Goal: Navigation & Orientation: Find specific page/section

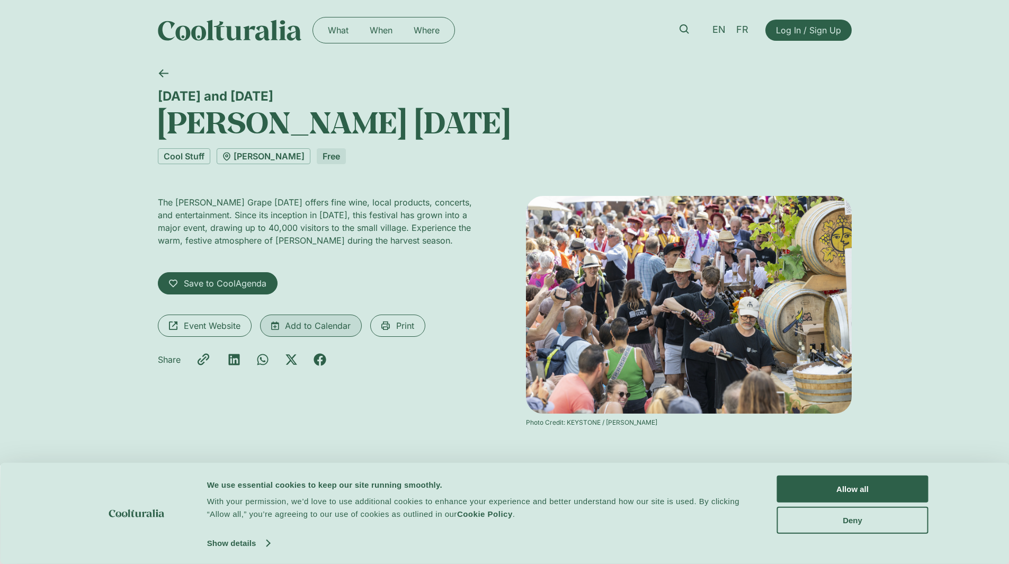
click at [305, 329] on span "Add to Calendar" at bounding box center [318, 325] width 66 height 13
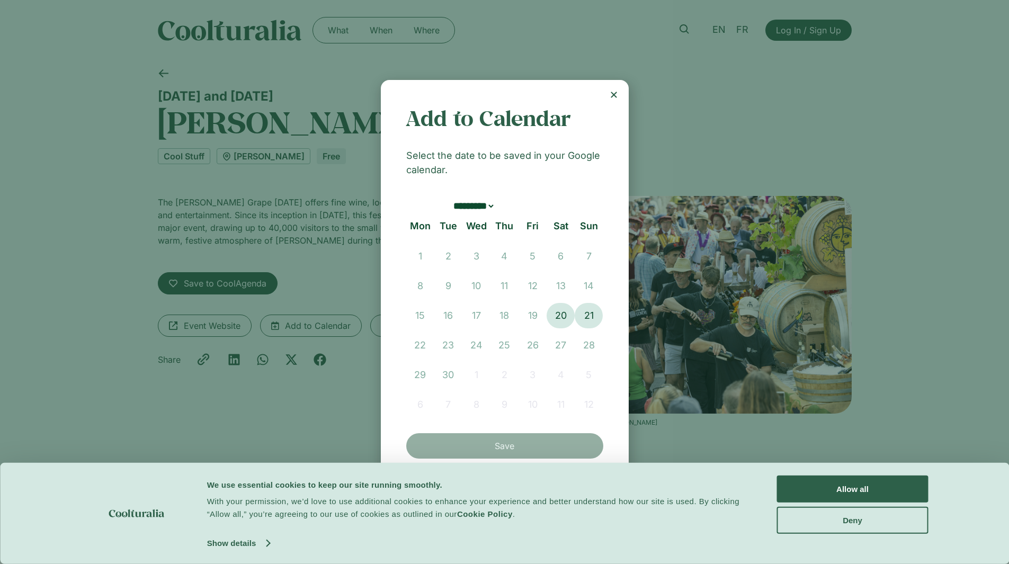
click at [614, 100] on div "Add to Calendar Select the date to be saved in your Google calendar. ********* …" at bounding box center [505, 282] width 248 height 404
click at [610, 93] on icon "Close" at bounding box center [613, 95] width 8 height 8
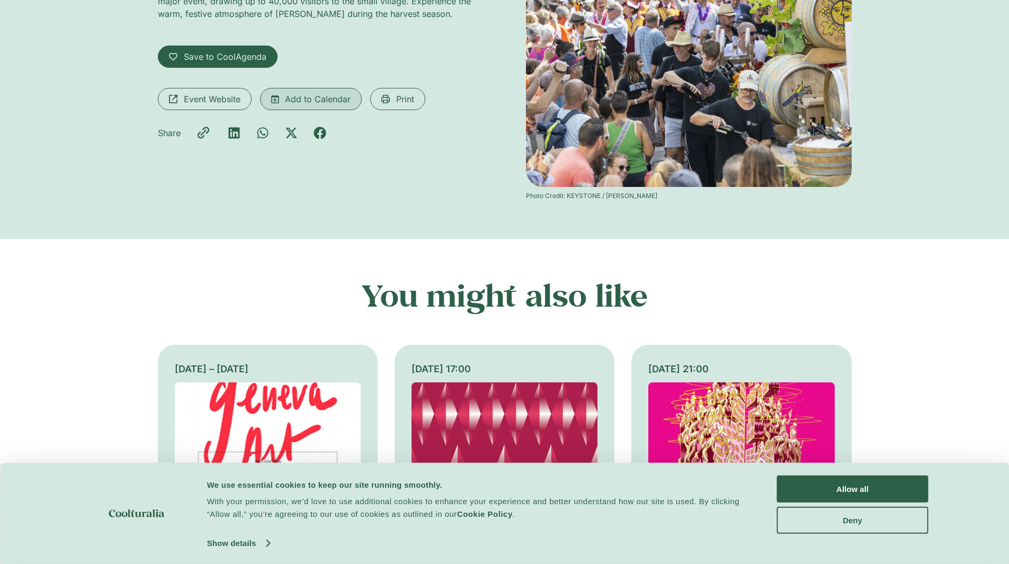
scroll to position [227, 0]
click at [847, 489] on button "Allow all" at bounding box center [852, 488] width 151 height 27
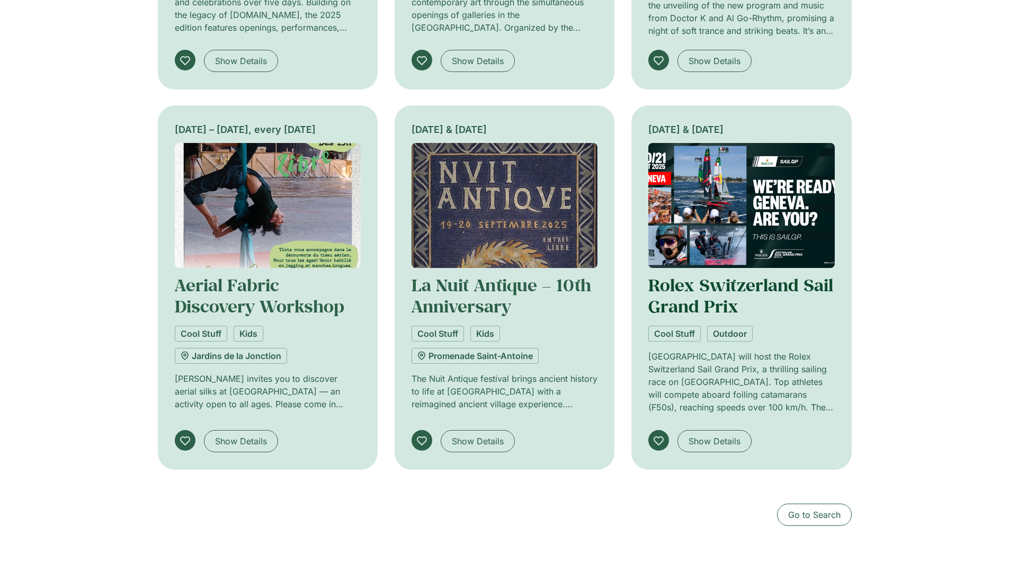
scroll to position [933, 0]
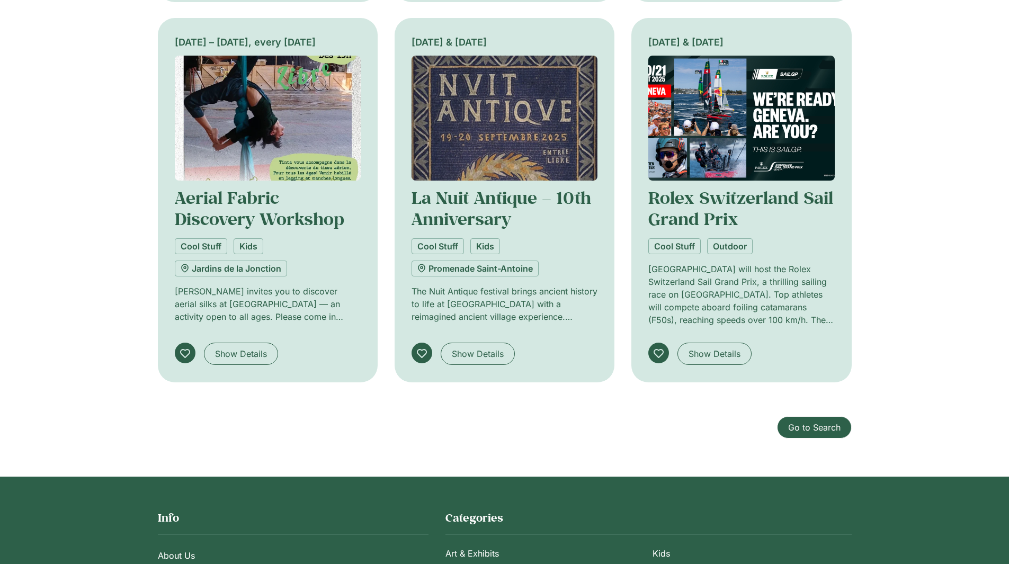
click at [827, 429] on span "Go to Search" at bounding box center [814, 427] width 52 height 13
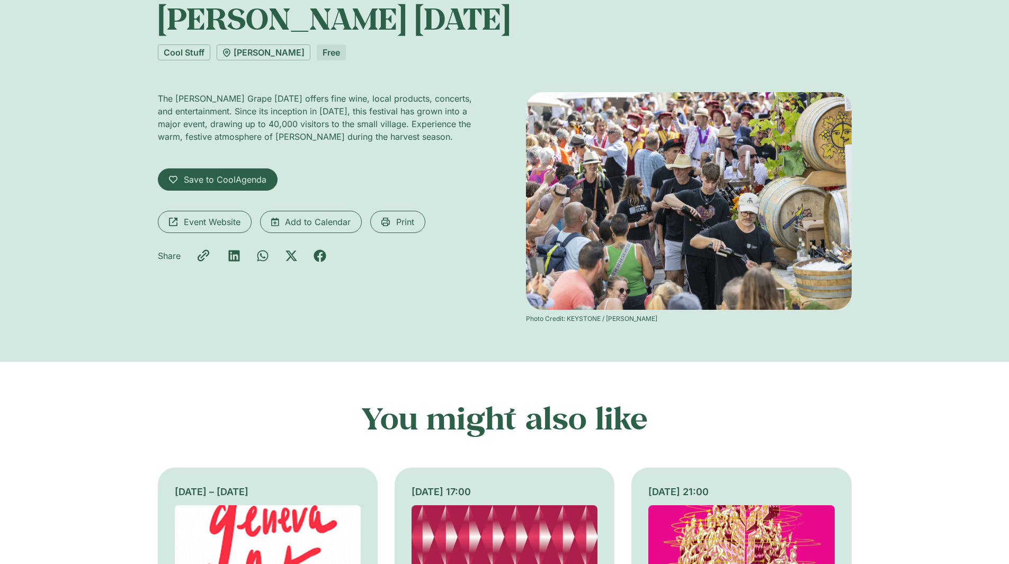
scroll to position [0, 0]
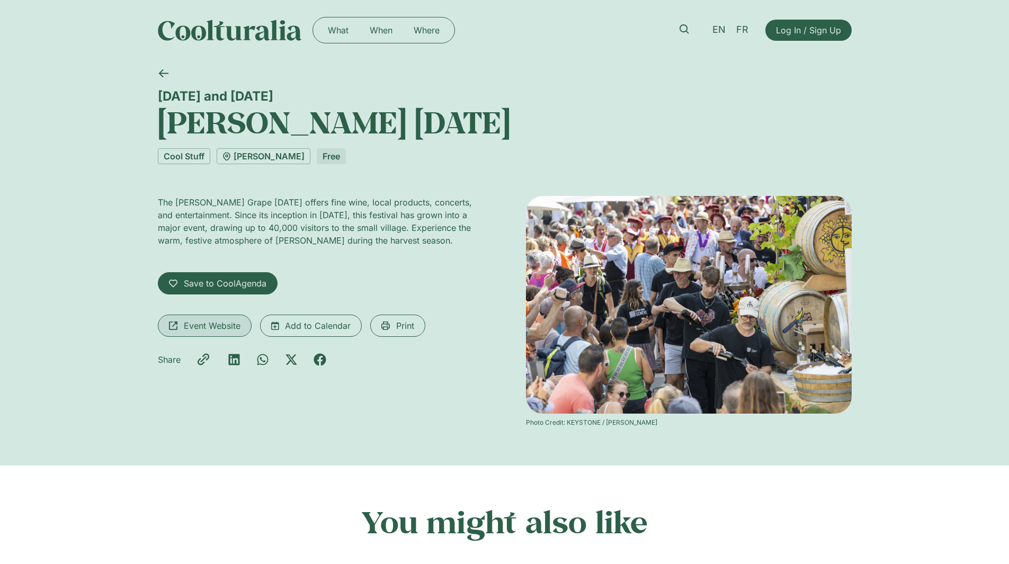
click at [186, 321] on span "Event Website" at bounding box center [212, 325] width 57 height 13
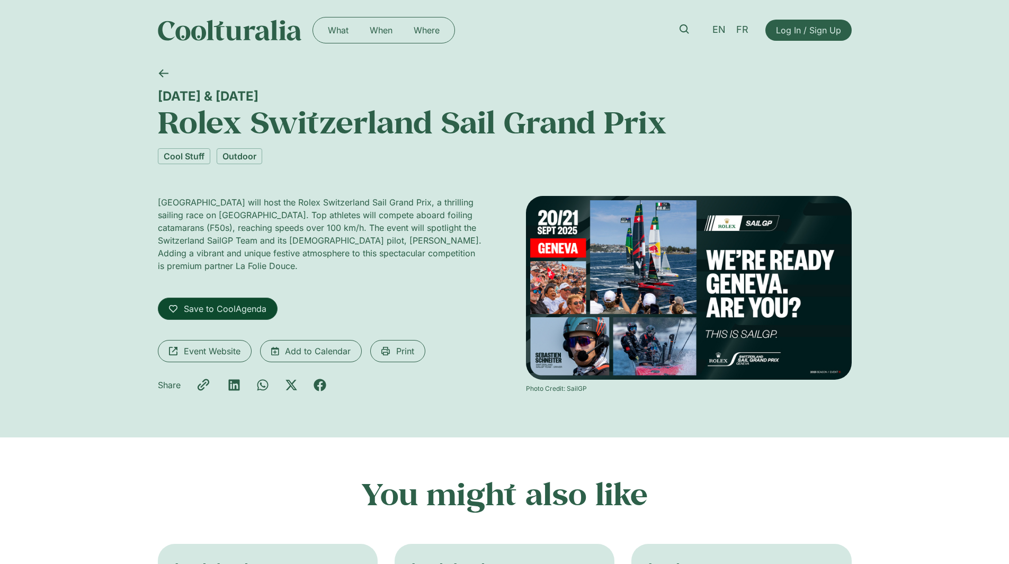
click at [219, 309] on span "Save to CoolAgenda" at bounding box center [225, 308] width 83 height 13
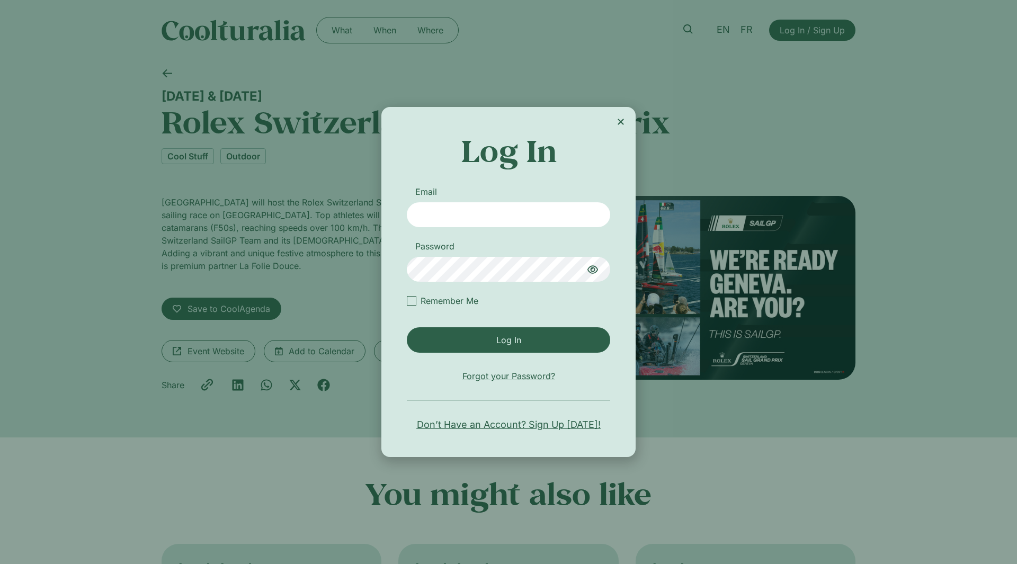
click at [621, 123] on icon "Close" at bounding box center [620, 122] width 8 height 8
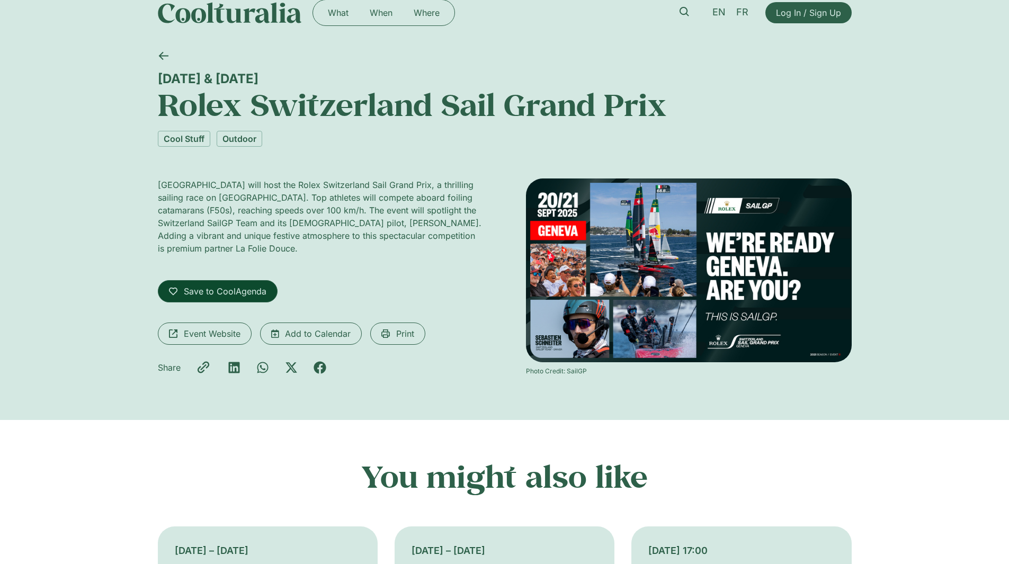
scroll to position [18, 0]
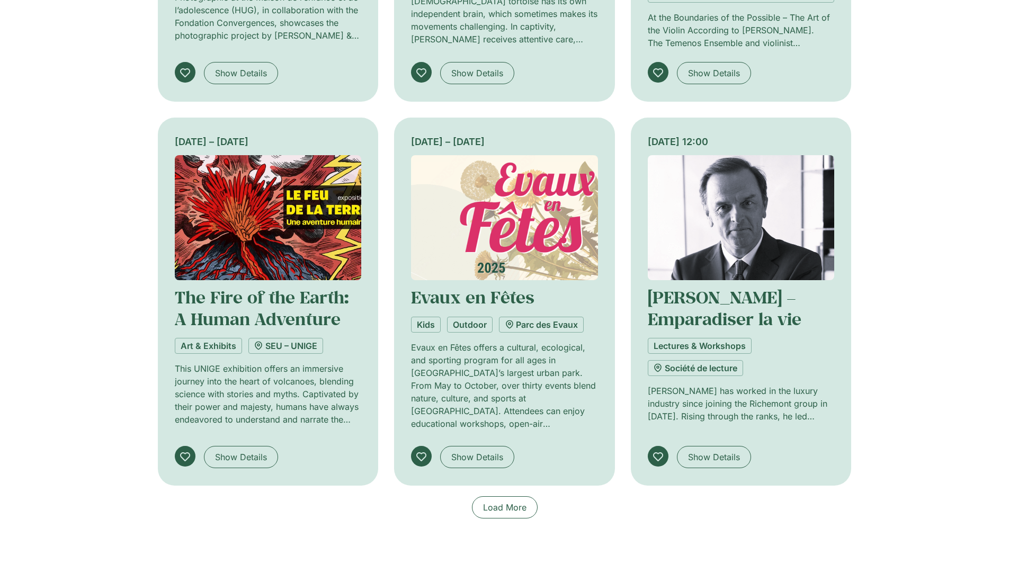
scroll to position [543, 0]
click at [505, 506] on span "Load More" at bounding box center [504, 506] width 43 height 13
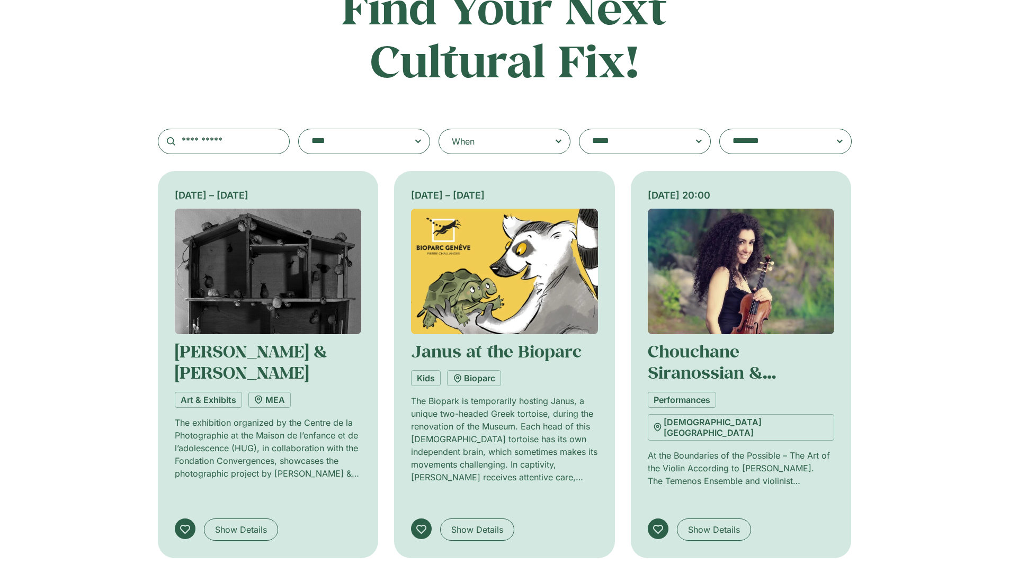
scroll to position [0, 0]
